Goal: Find specific page/section: Find specific page/section

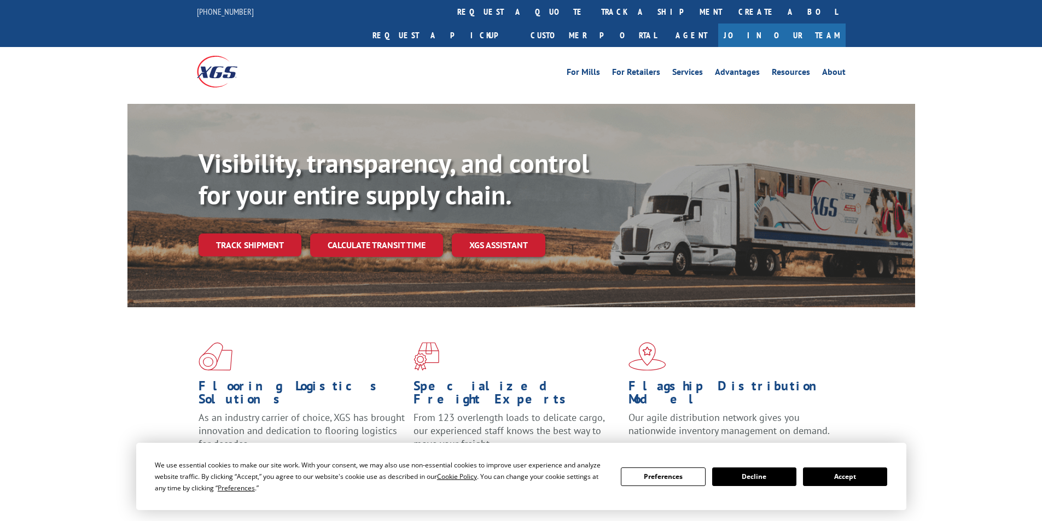
scroll to position [219, 0]
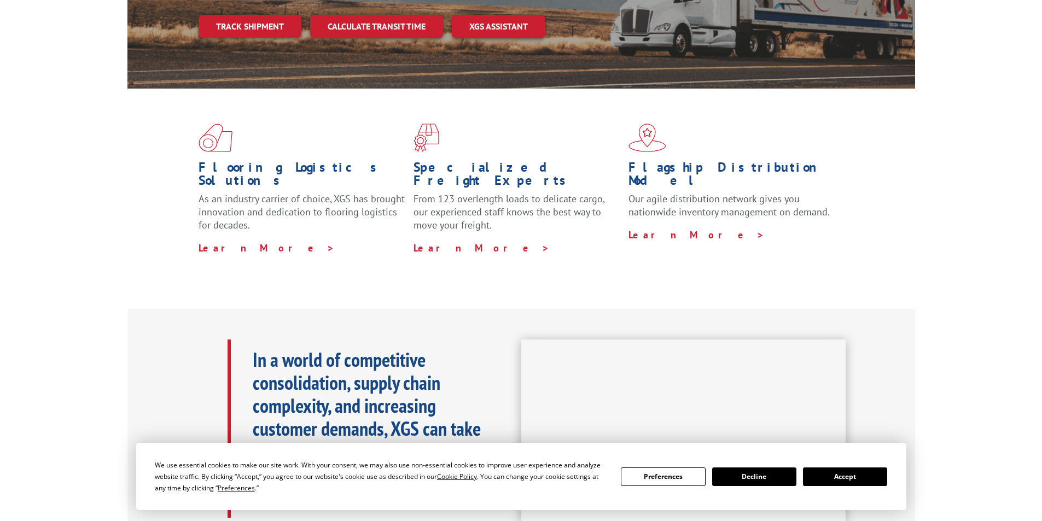
click at [845, 475] on button "Accept" at bounding box center [845, 477] width 84 height 19
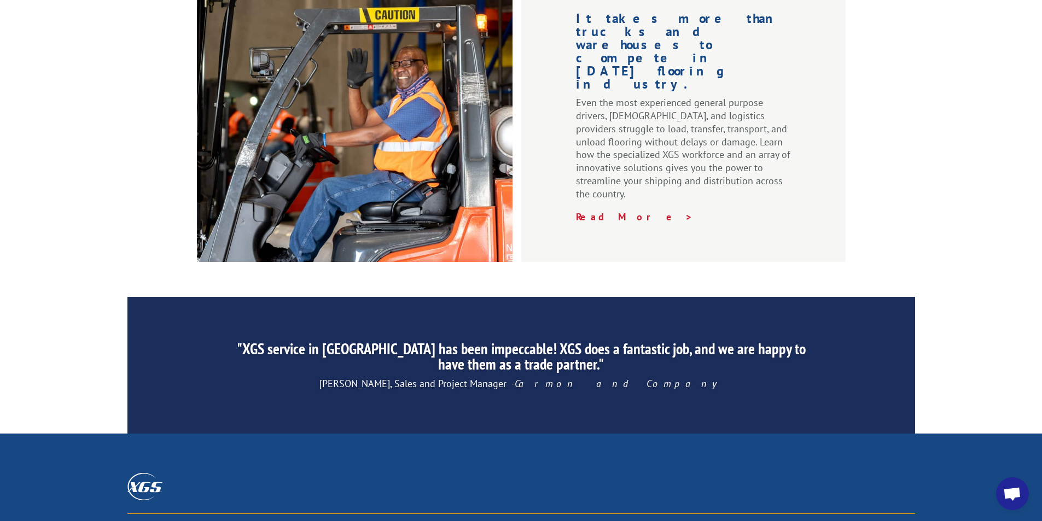
scroll to position [1643, 0]
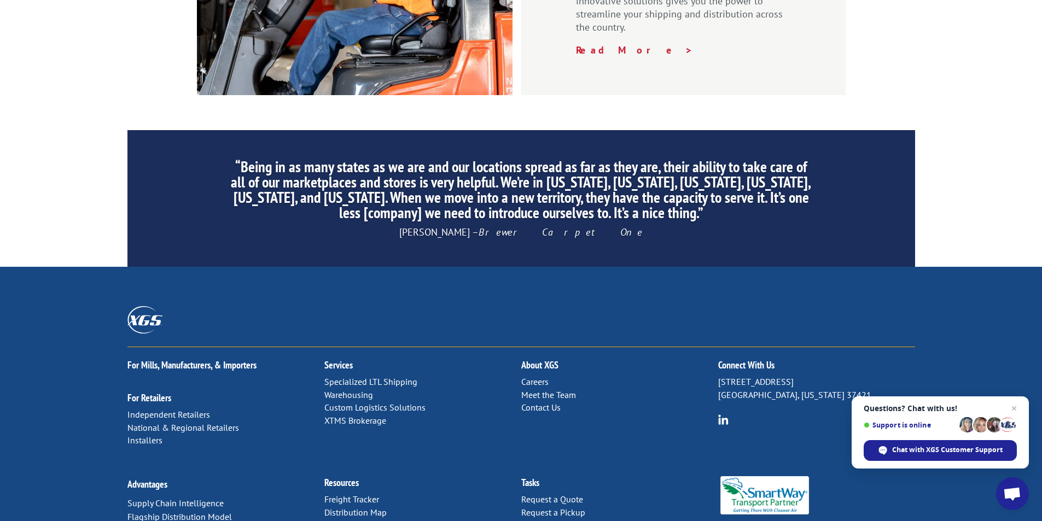
click at [530, 402] on link "Contact Us" at bounding box center [540, 407] width 39 height 11
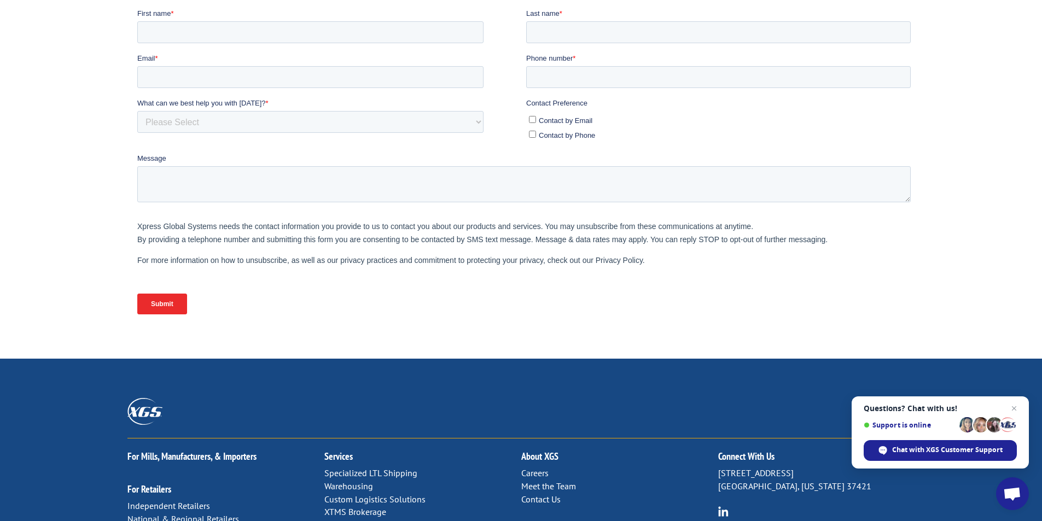
scroll to position [426, 0]
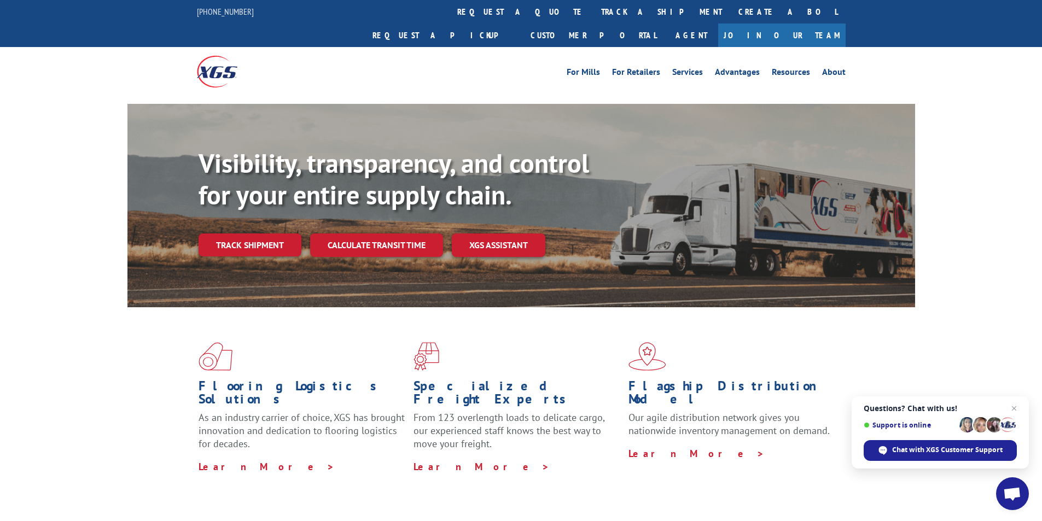
click at [813, 24] on link "Join Our Team" at bounding box center [781, 36] width 127 height 24
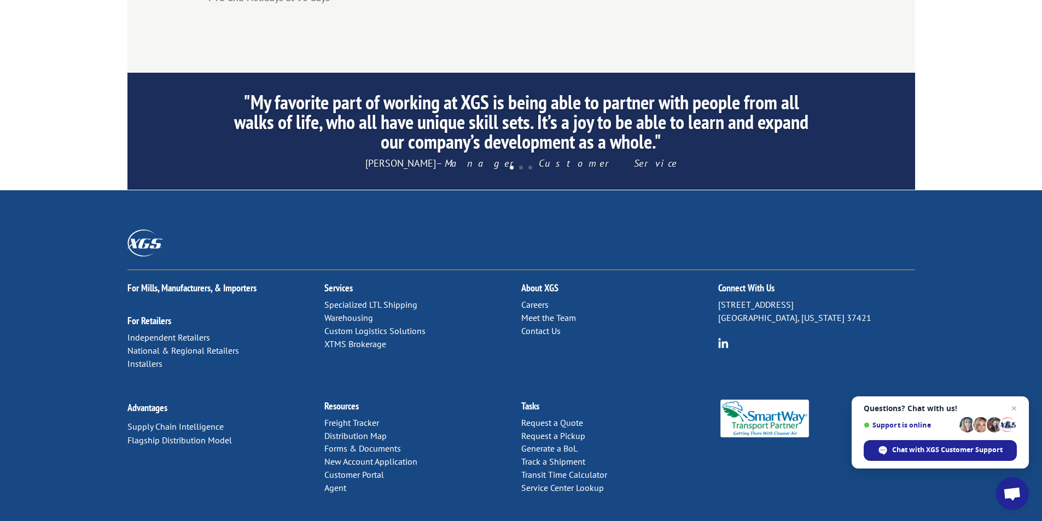
scroll to position [1040, 0]
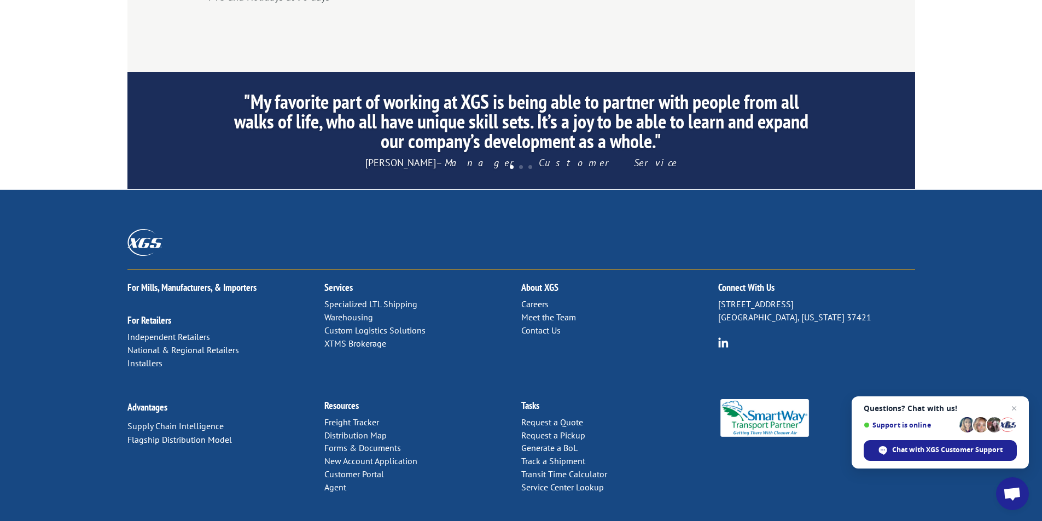
click at [565, 312] on link "Meet the Team" at bounding box center [548, 317] width 55 height 11
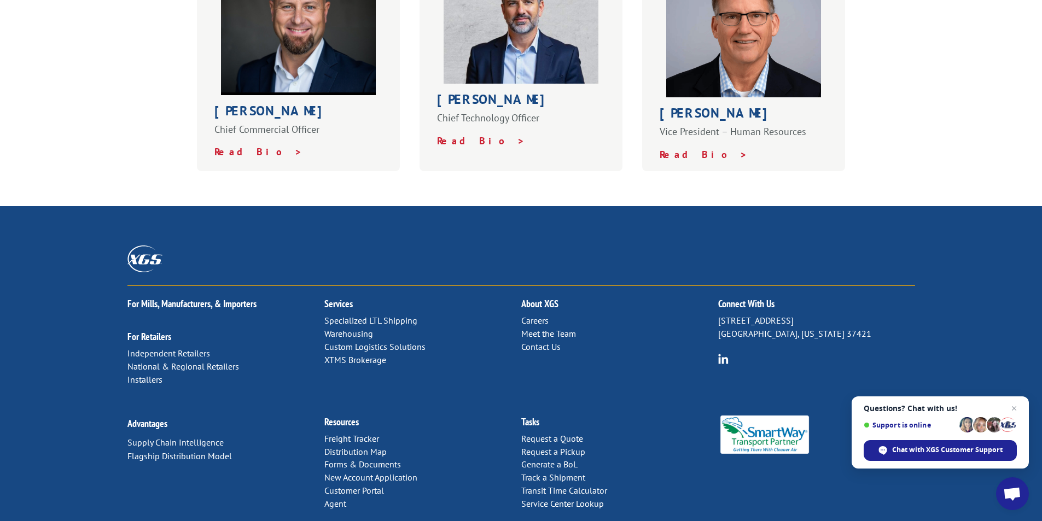
scroll to position [742, 0]
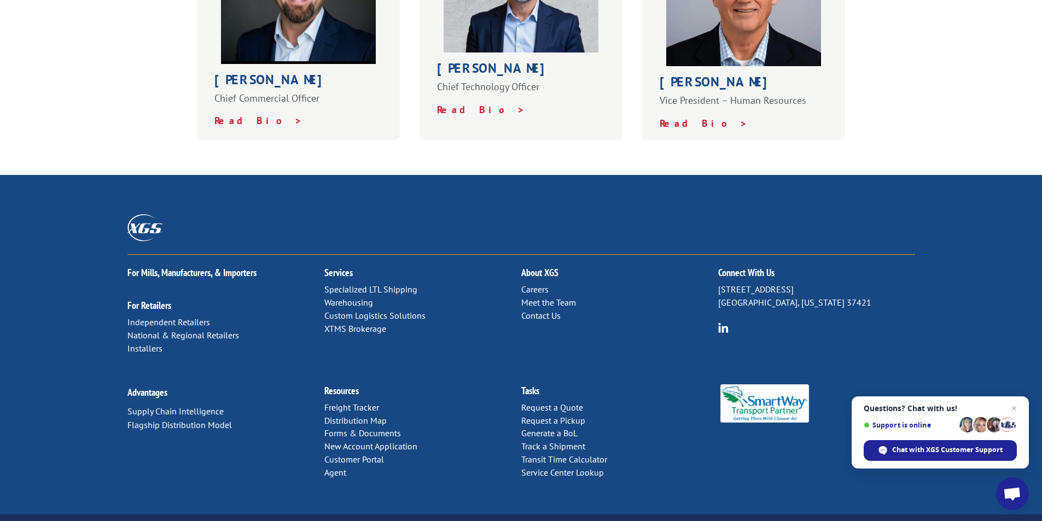
click at [528, 284] on link "Careers" at bounding box center [534, 289] width 27 height 11
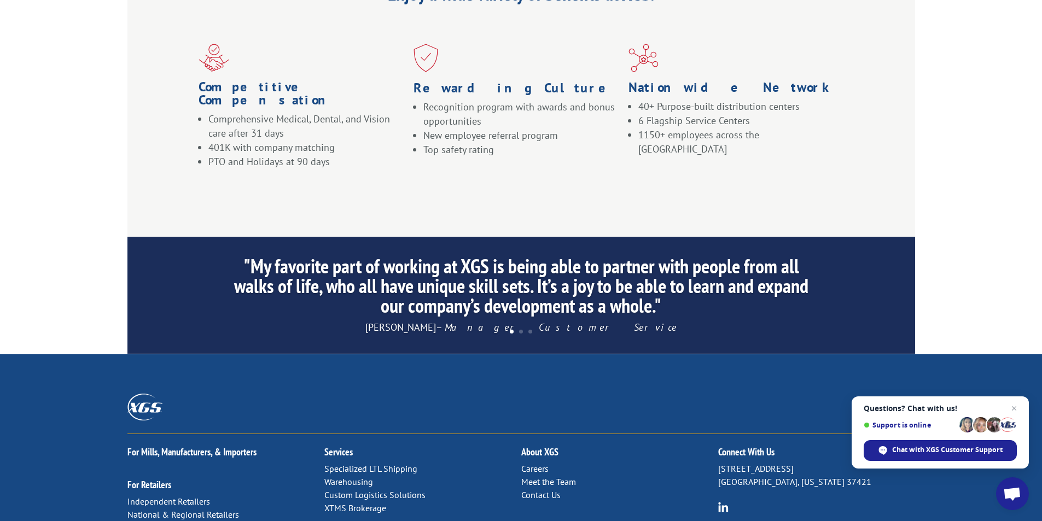
scroll to position [1040, 0]
